Goal: Register for event/course

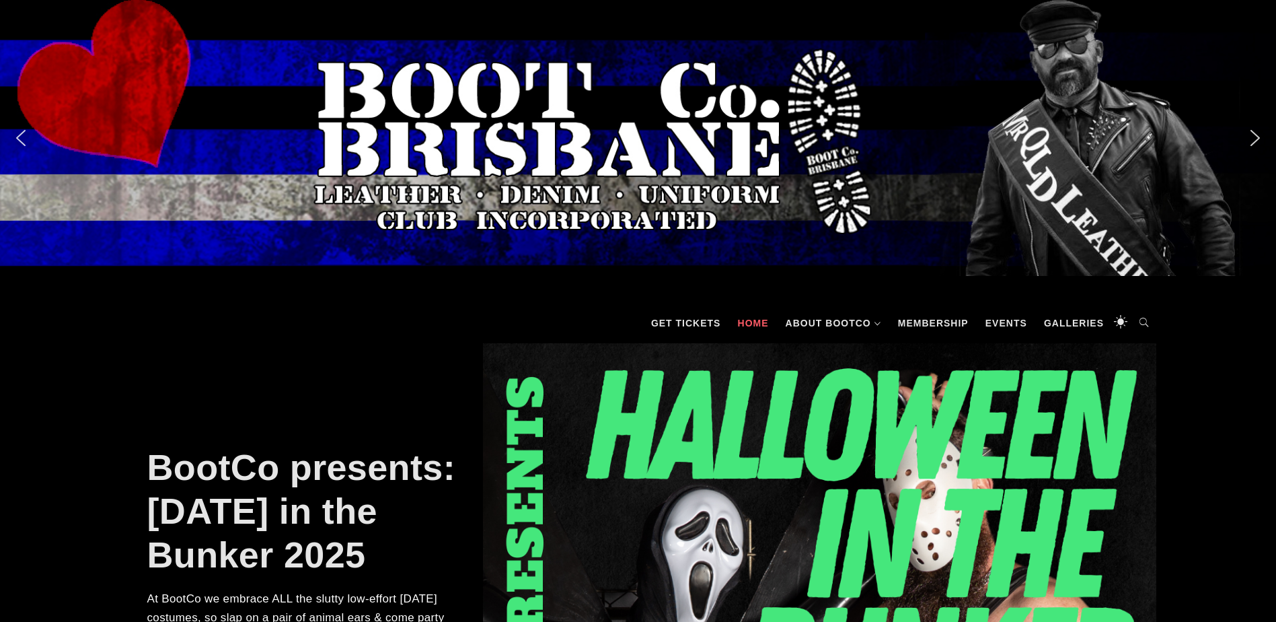
click at [322, 505] on link "BootCo presents: [DATE] in the Bunker 2025" at bounding box center [301, 511] width 308 height 128
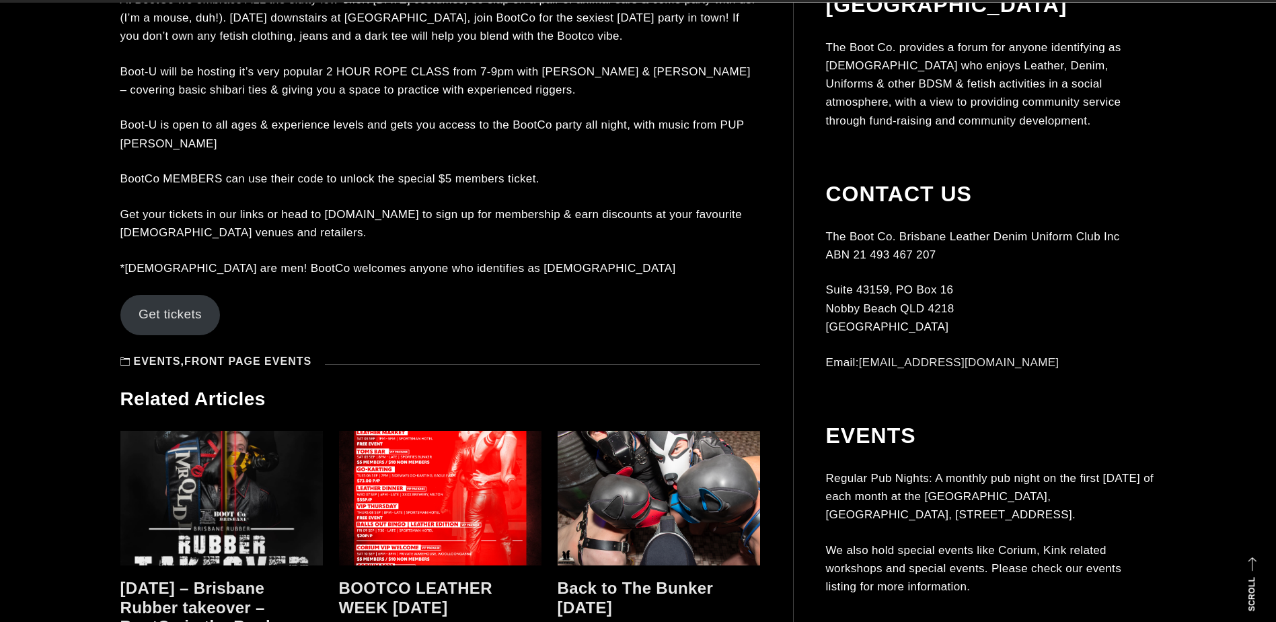
scroll to position [1611, 0]
